Goal: Find specific page/section: Find specific page/section

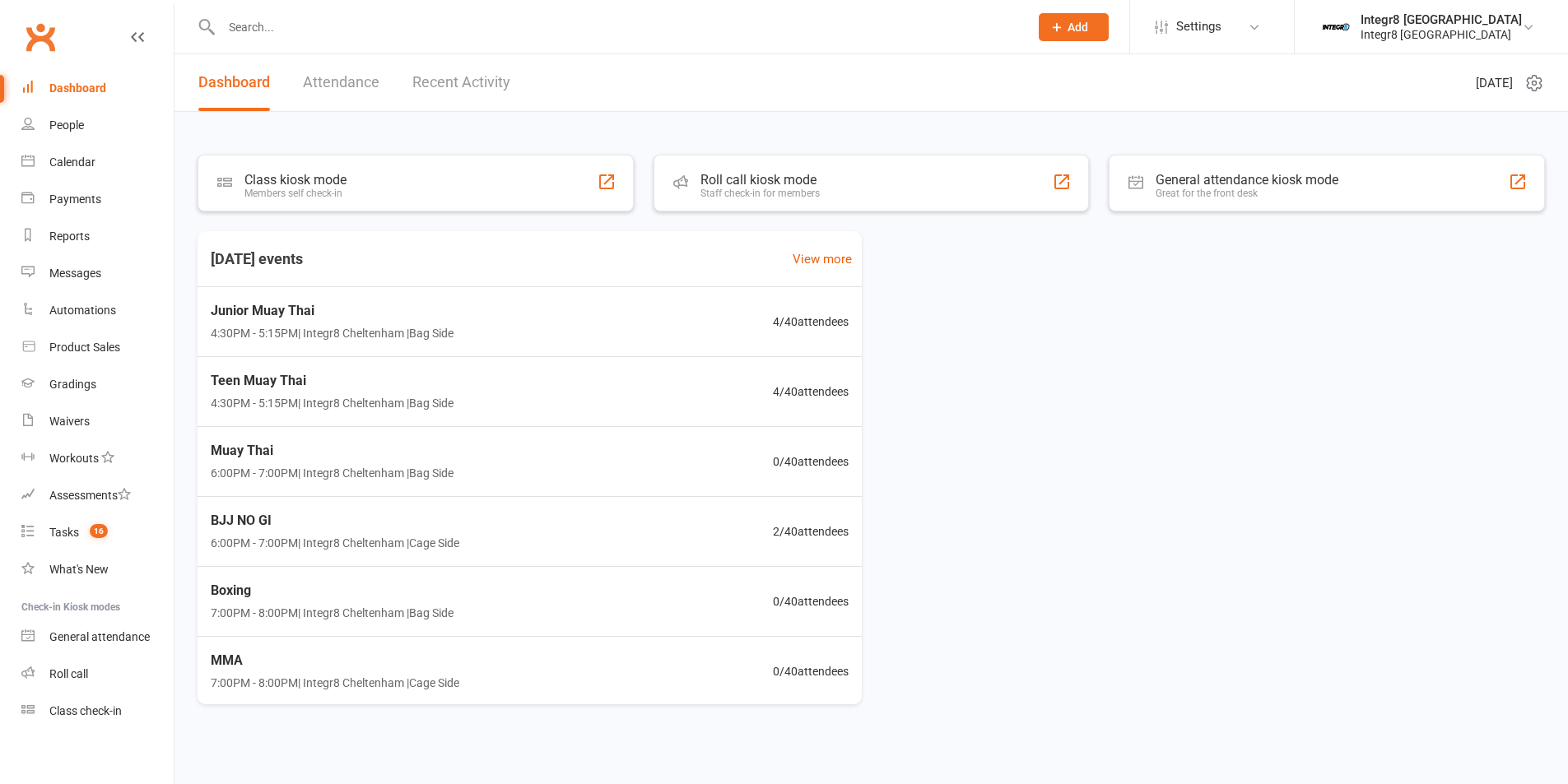
click at [438, 80] on link "Recent Activity" at bounding box center [461, 83] width 98 height 57
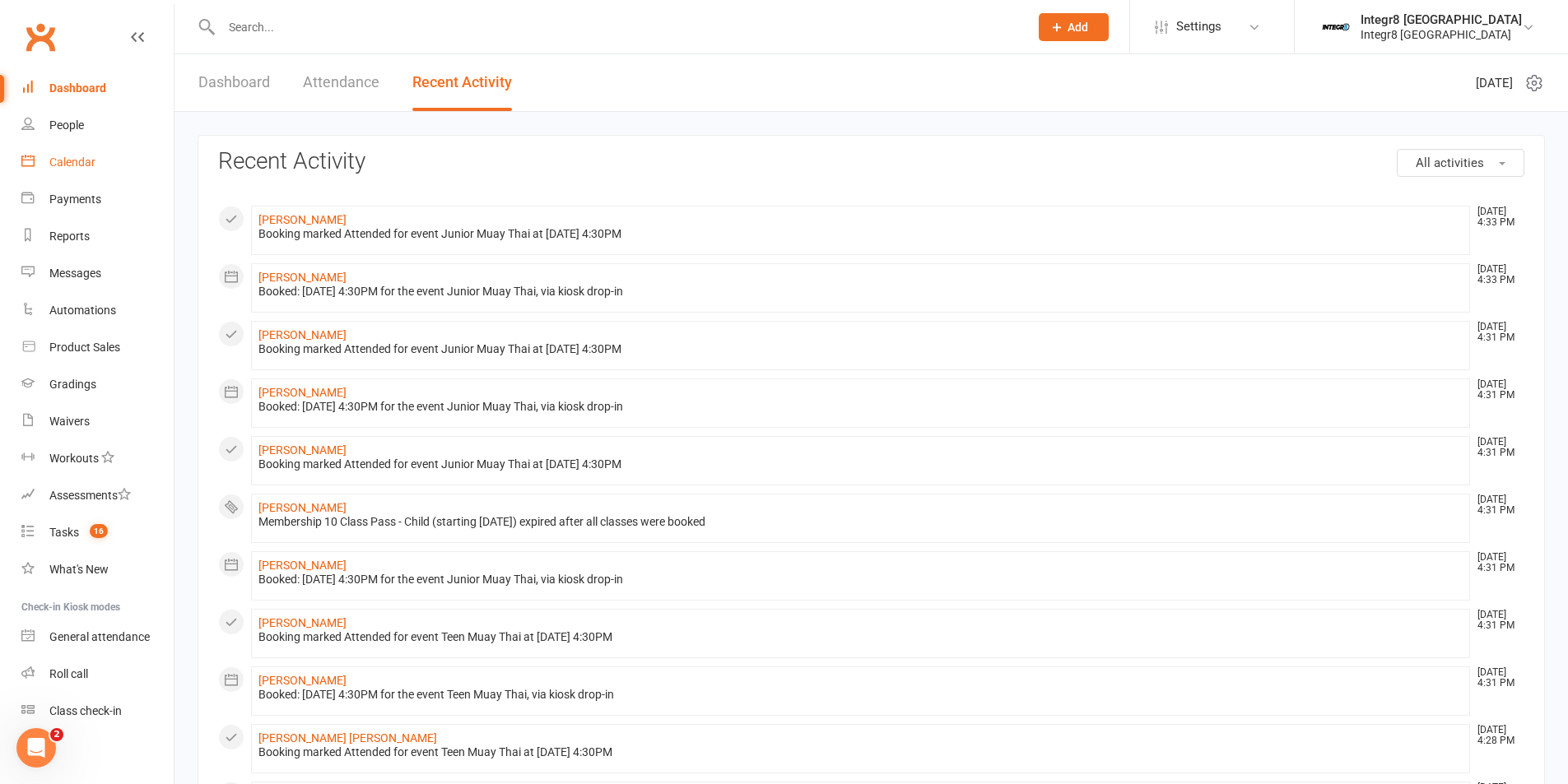
click at [70, 155] on div "Calendar" at bounding box center [73, 161] width 46 height 13
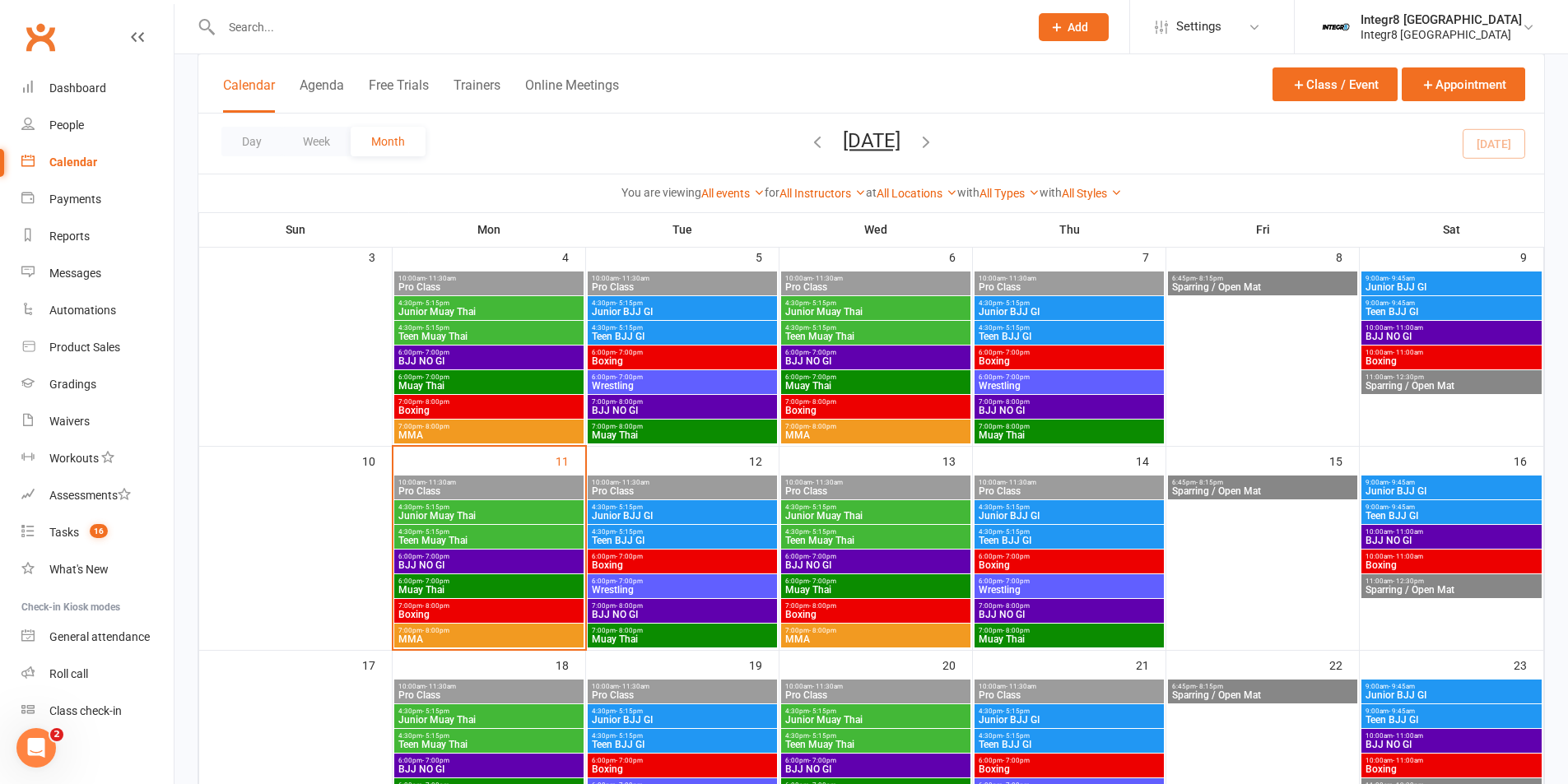
scroll to position [329, 0]
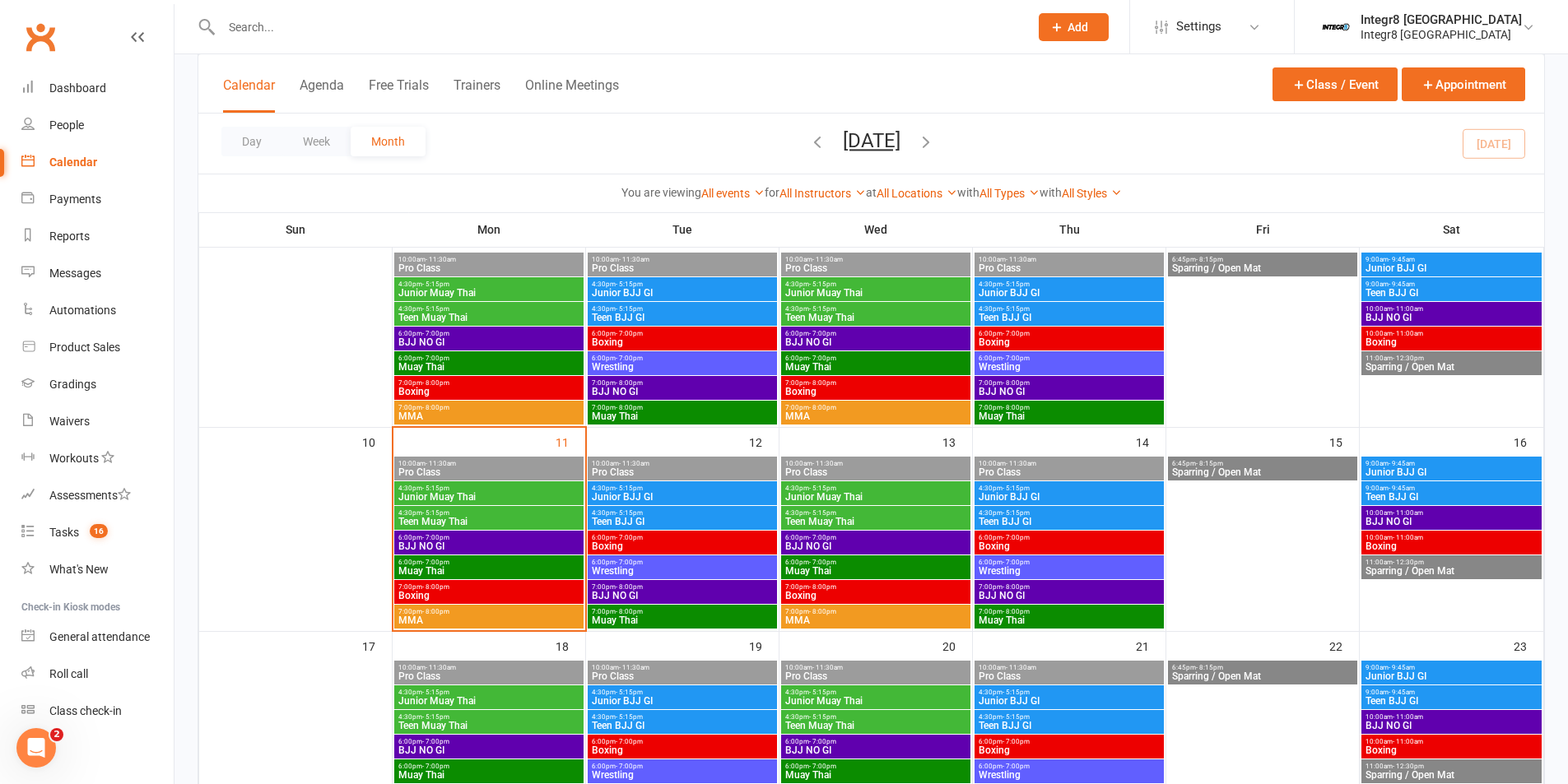
click at [523, 492] on span "Junior Muay Thai" at bounding box center [489, 496] width 183 height 10
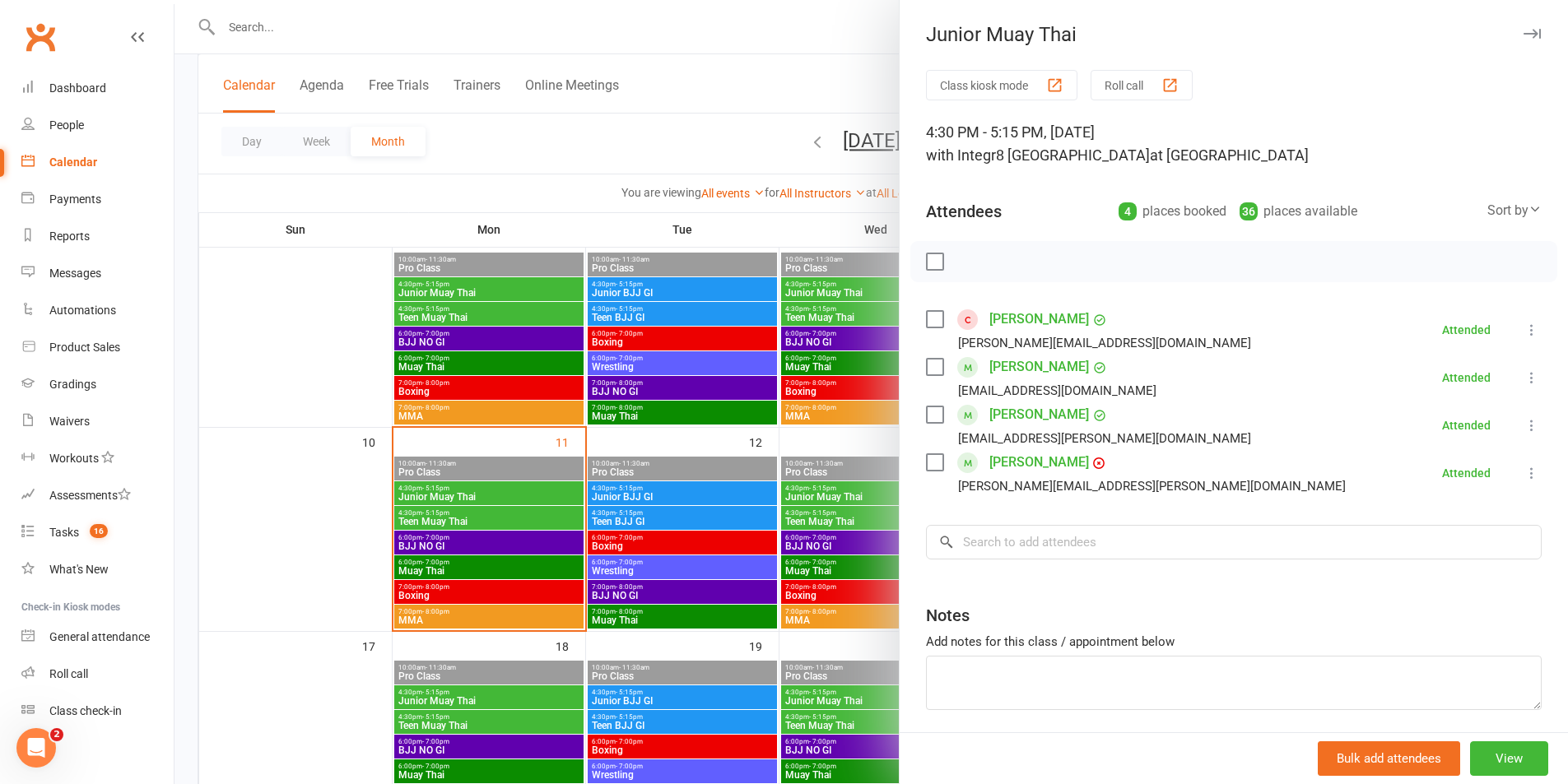
click at [511, 509] on div at bounding box center [871, 392] width 1394 height 784
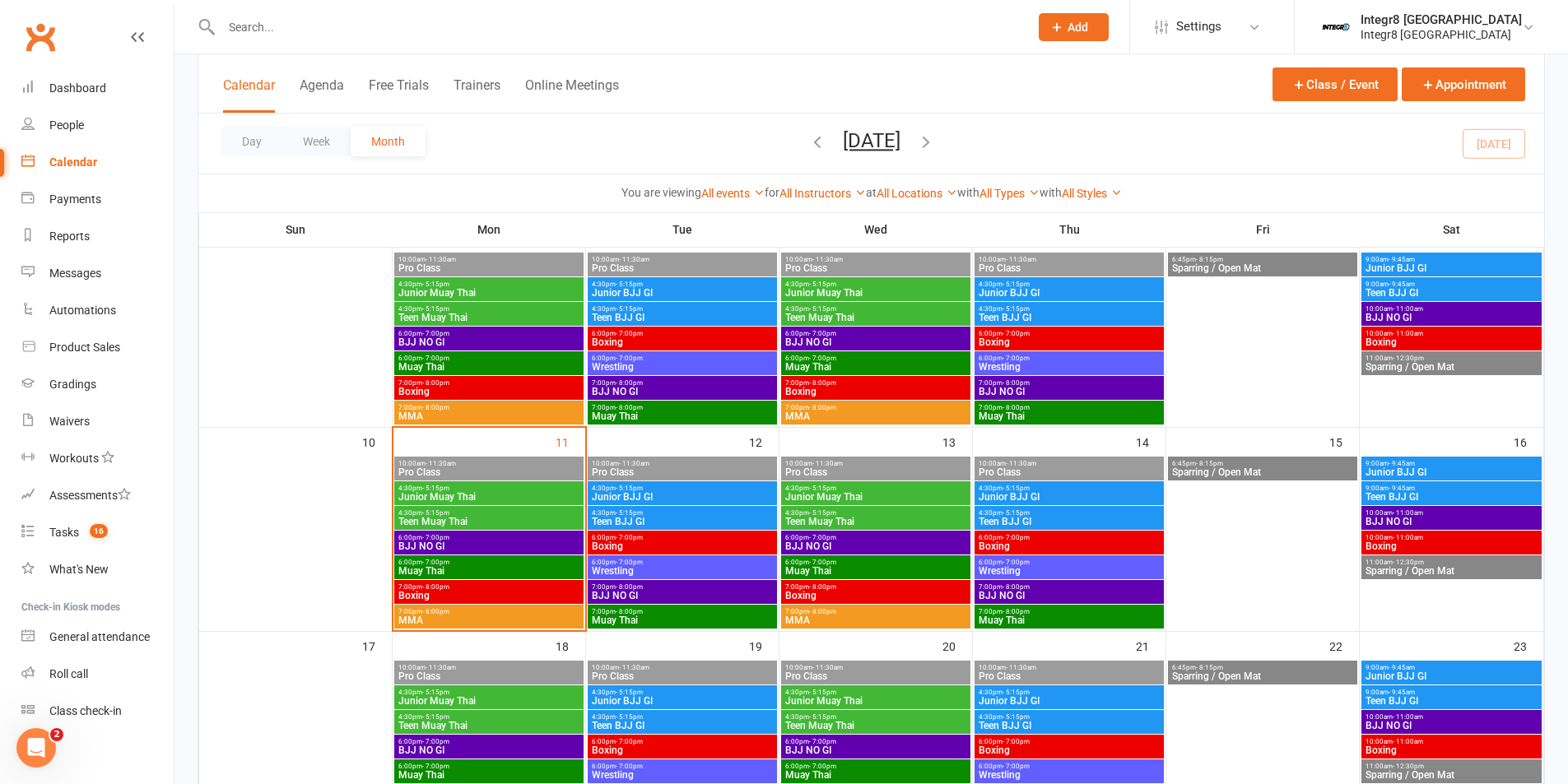
click at [501, 524] on span "Teen Muay Thai" at bounding box center [489, 521] width 183 height 10
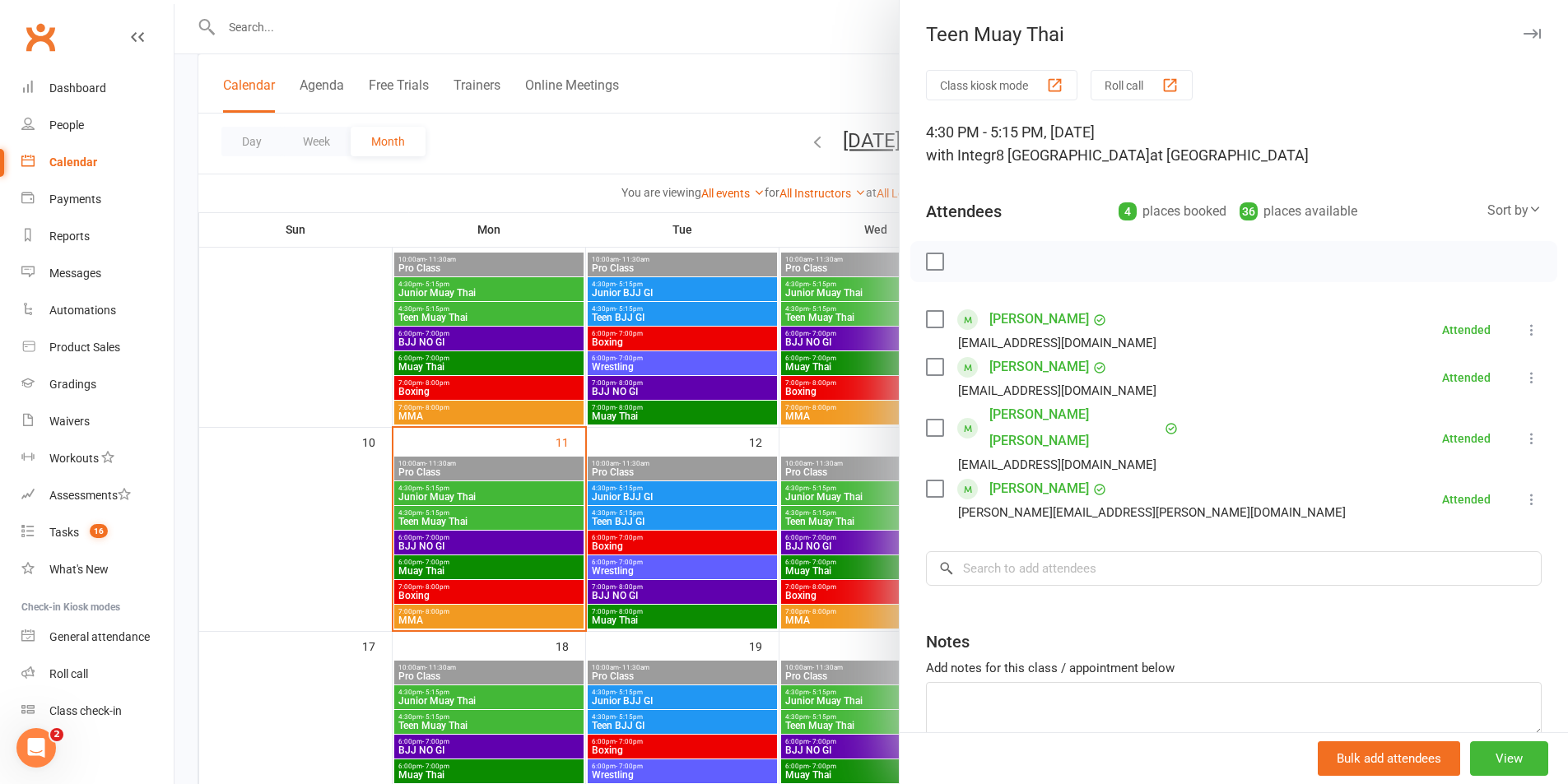
click at [575, 519] on div at bounding box center [871, 392] width 1394 height 784
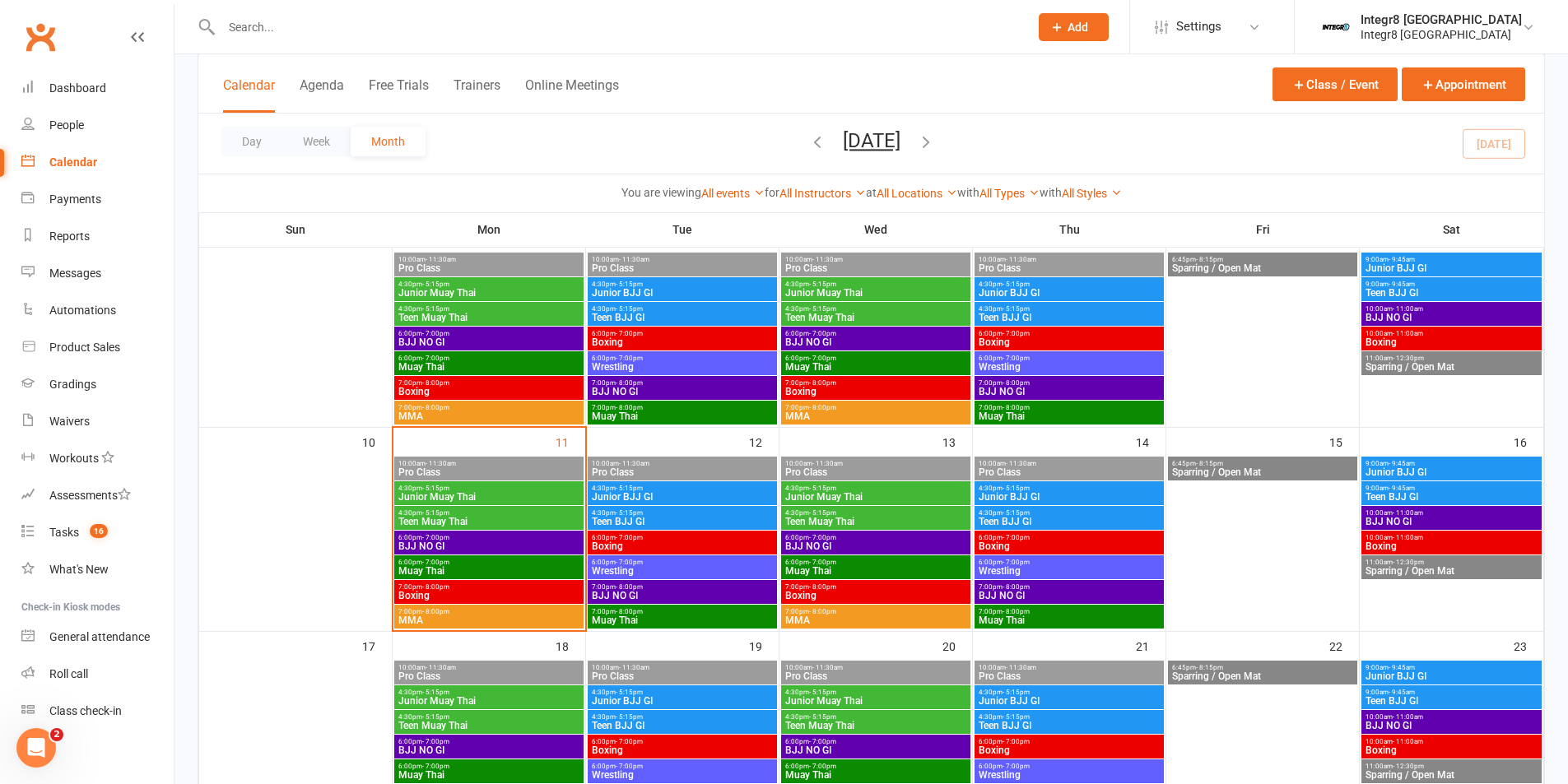
click at [307, 22] on input "text" at bounding box center [616, 27] width 800 height 23
paste input "[PERSON_NAME]"
type input "[PERSON_NAME]"
drag, startPoint x: 506, startPoint y: 27, endPoint x: 216, endPoint y: 39, distance: 290.2
click at [216, 39] on div "[PERSON_NAME] No results" at bounding box center [606, 27] width 819 height 54
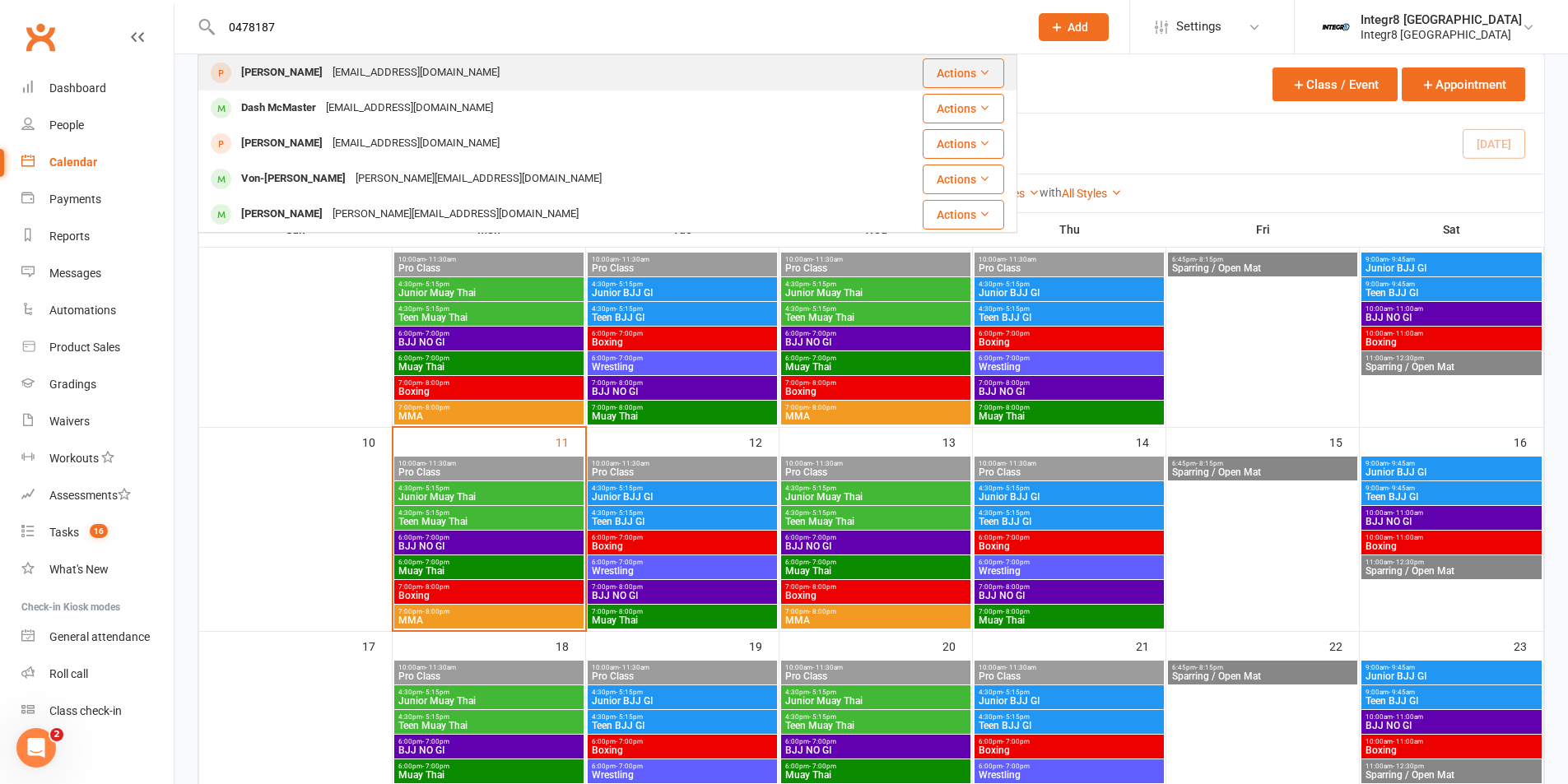
type input "0478187"
click at [267, 73] on div "[PERSON_NAME]" at bounding box center [282, 73] width 92 height 24
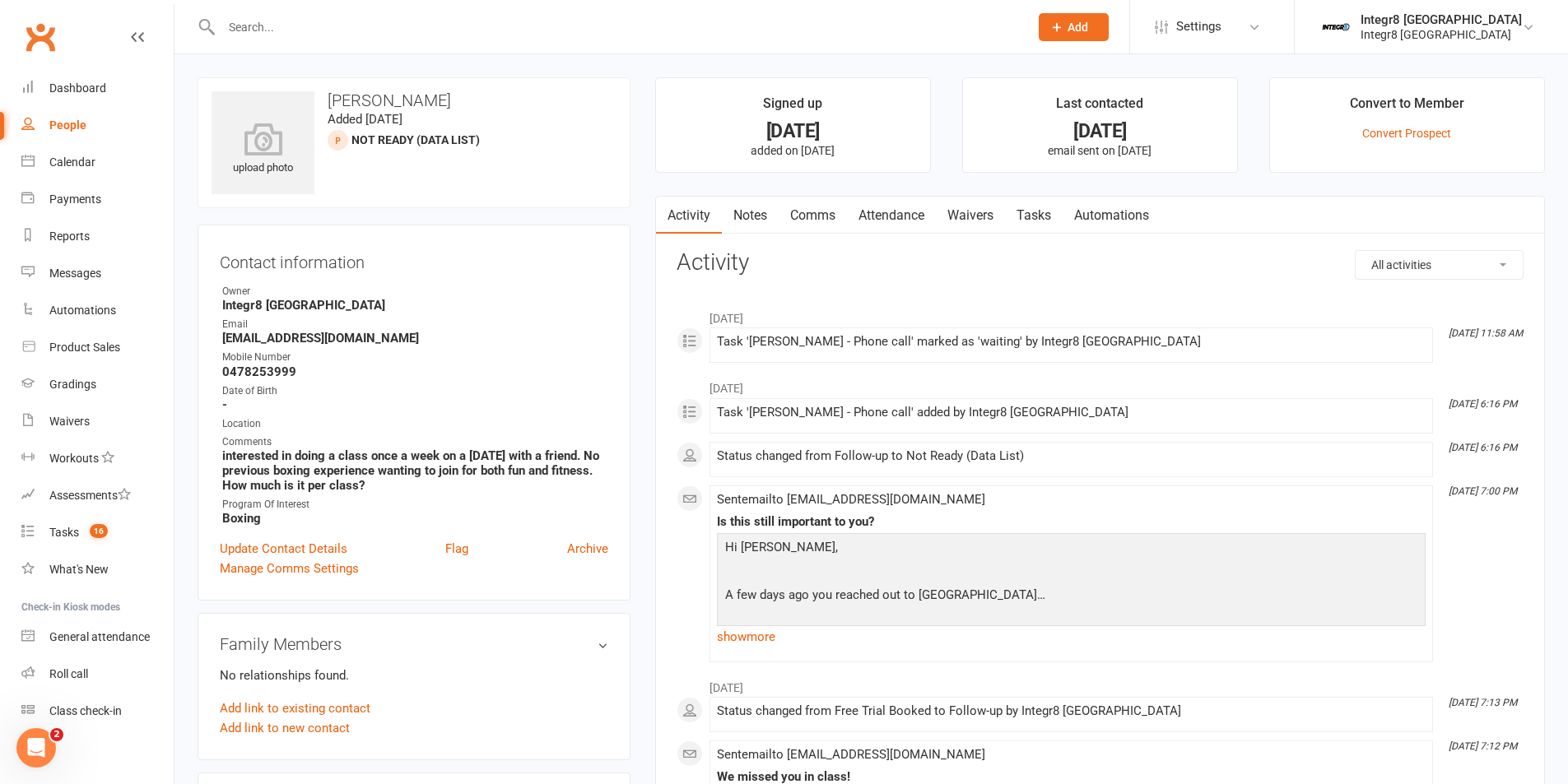
click at [50, 119] on div "People" at bounding box center [68, 124] width 37 height 13
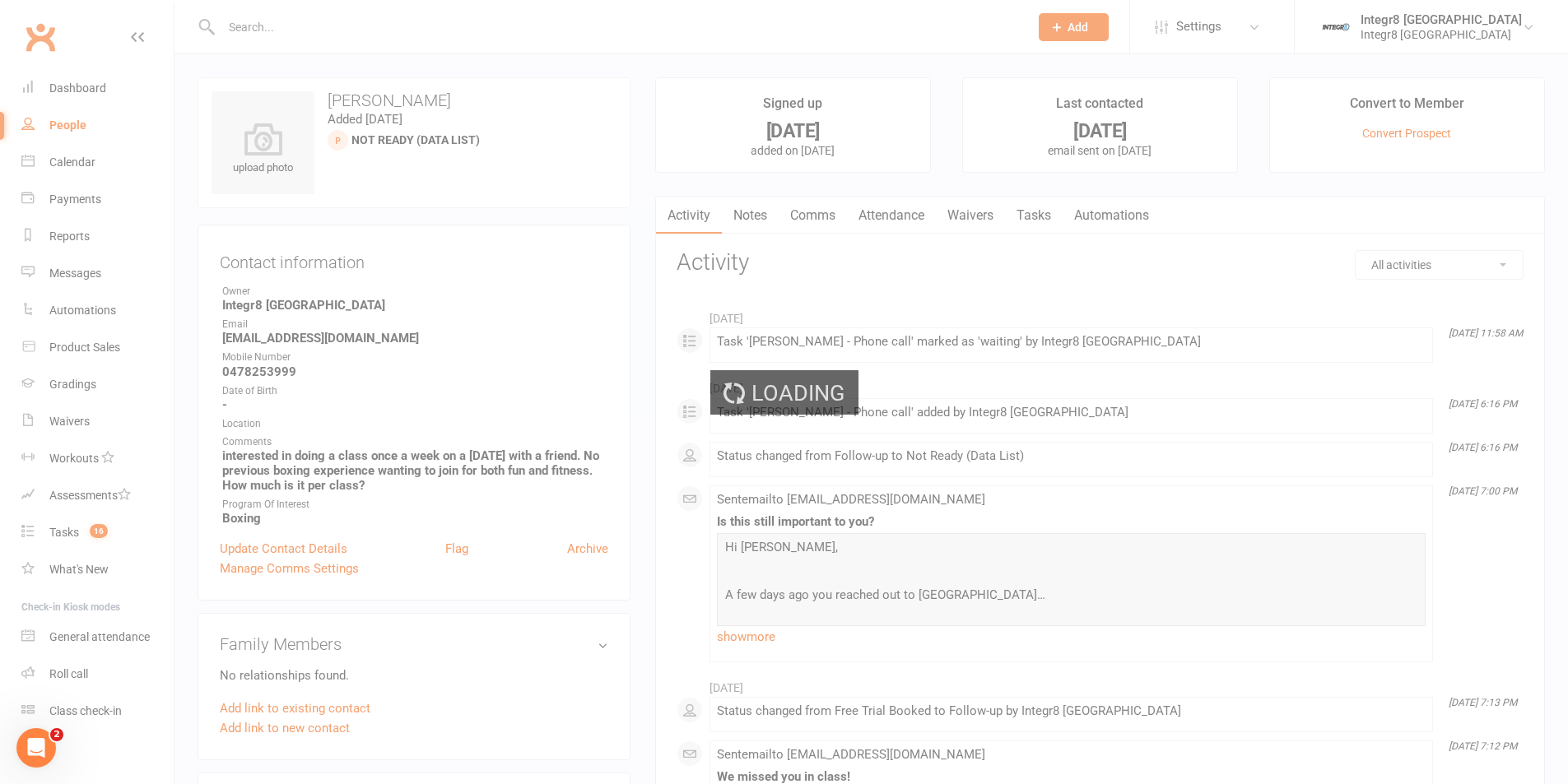
select select "100"
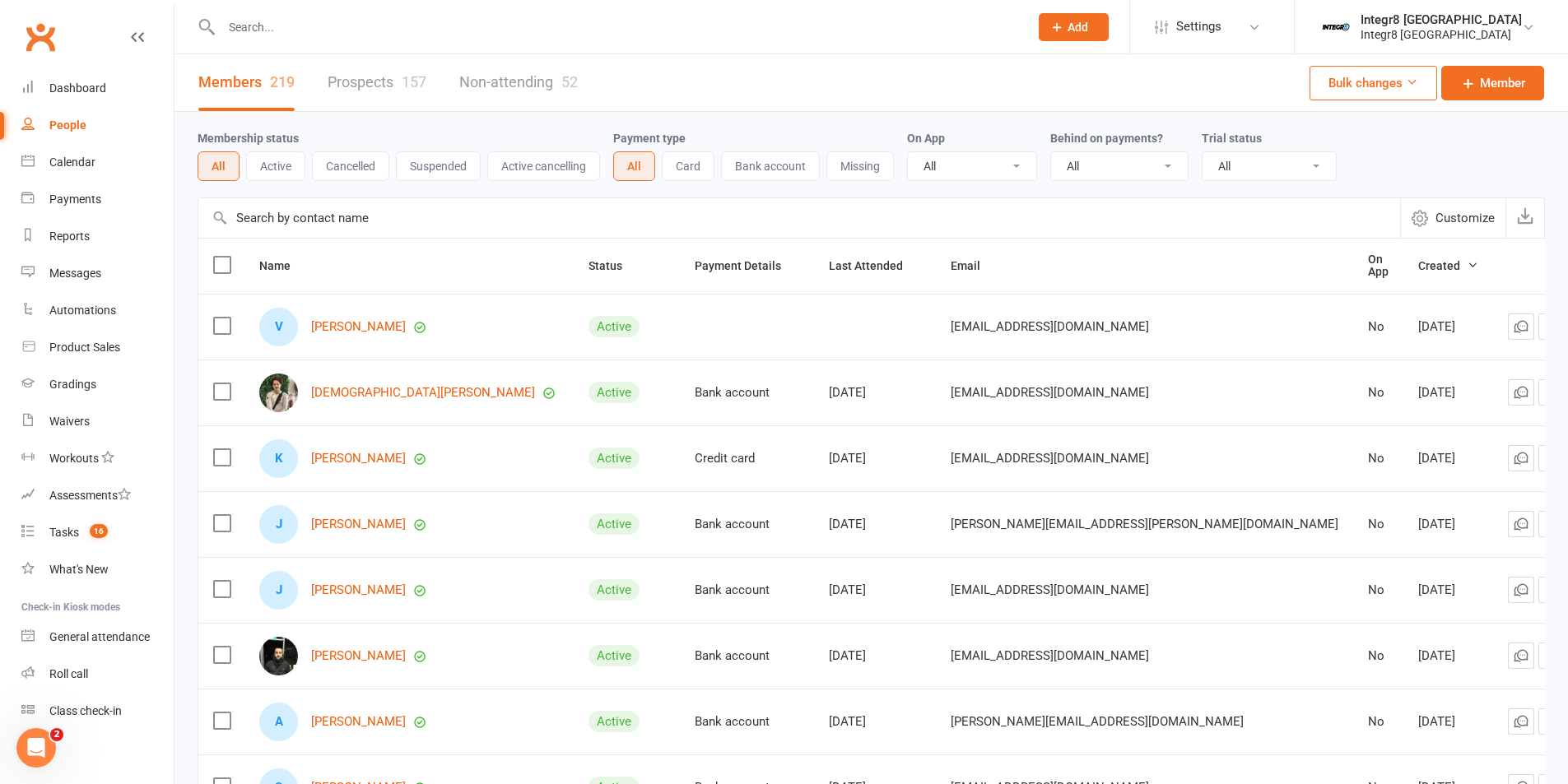
click at [269, 37] on input "text" at bounding box center [616, 27] width 800 height 23
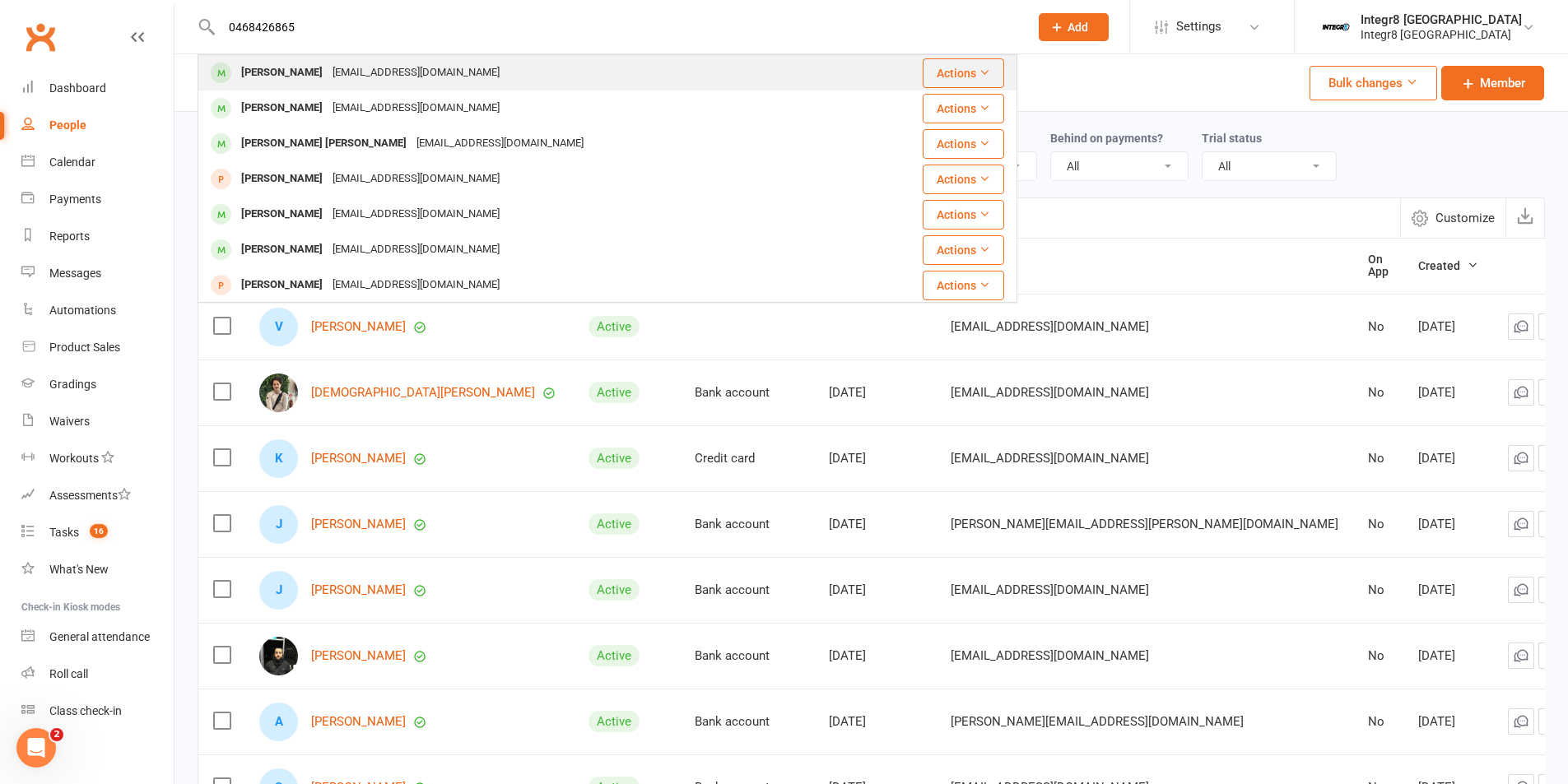
type input "0468426865"
click at [294, 70] on div "[PERSON_NAME]" at bounding box center [282, 73] width 92 height 24
